Goal: Find specific page/section: Find specific page/section

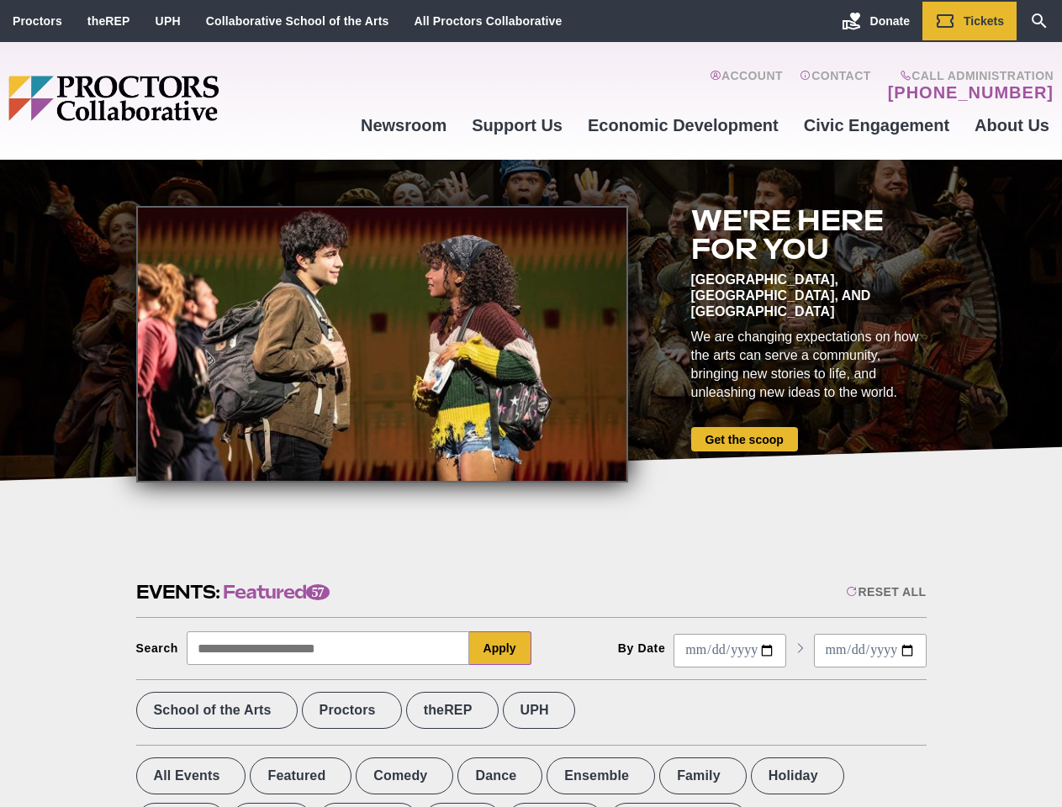
click at [530, 403] on div at bounding box center [382, 344] width 492 height 277
click at [884, 592] on div "Reset All" at bounding box center [886, 591] width 80 height 13
click at [500, 648] on button "Apply" at bounding box center [500, 648] width 62 height 34
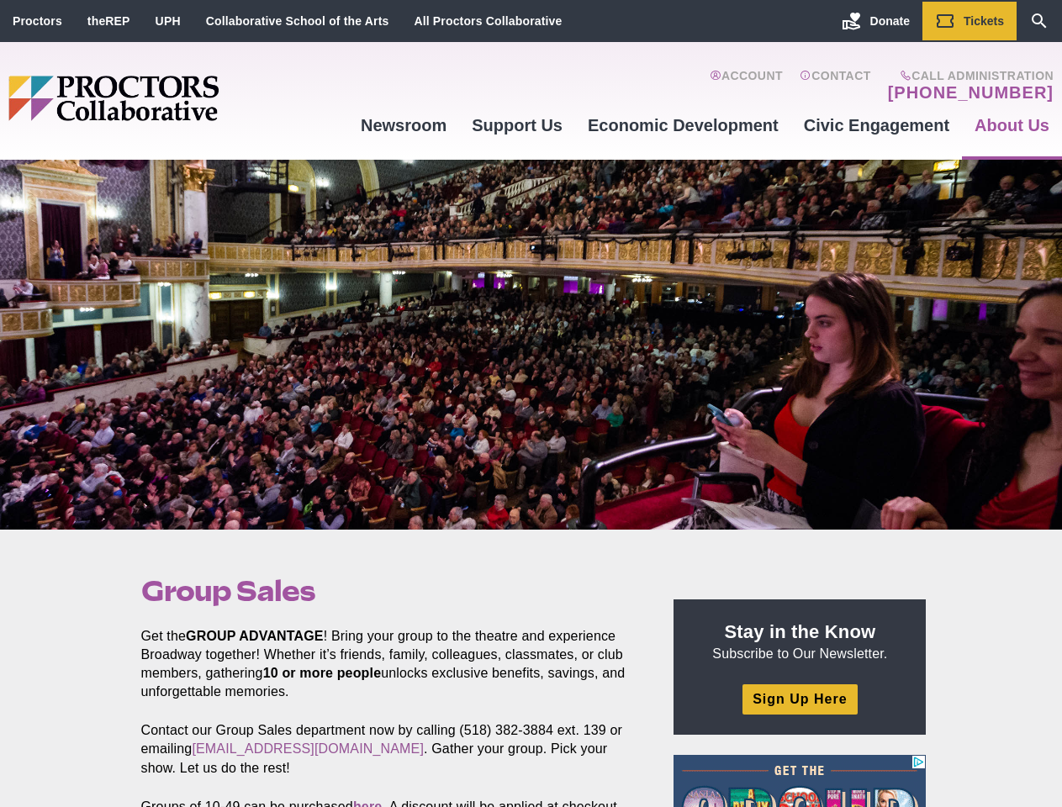
click at [530, 403] on div at bounding box center [531, 345] width 1062 height 370
